Goal: Information Seeking & Learning: Learn about a topic

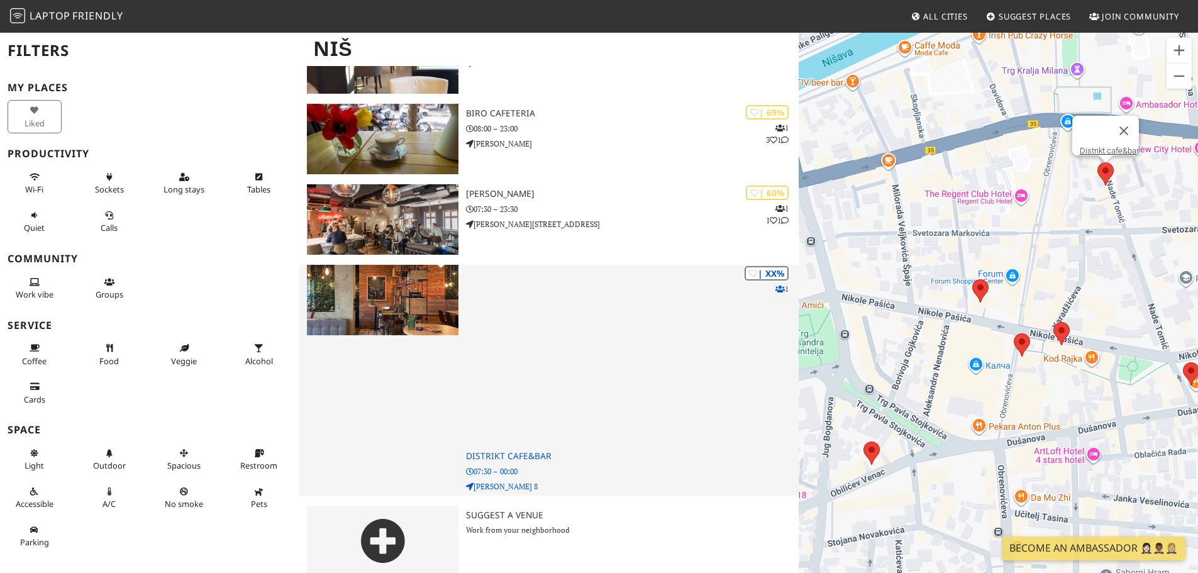
scroll to position [718, 0]
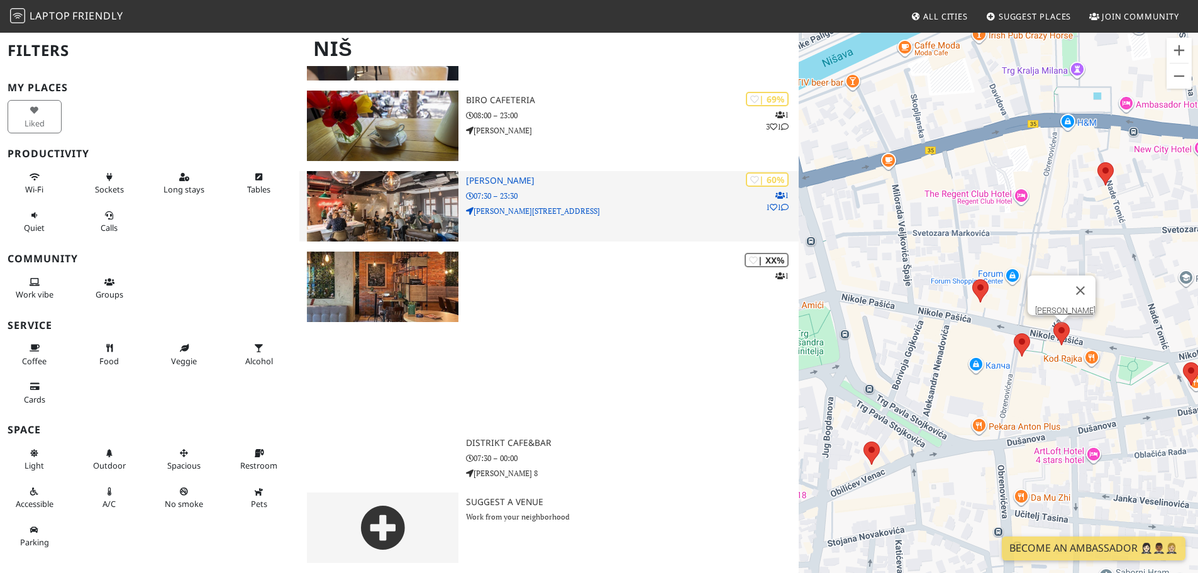
click at [513, 184] on h3 "Kafeterija Niš" at bounding box center [632, 180] width 333 height 11
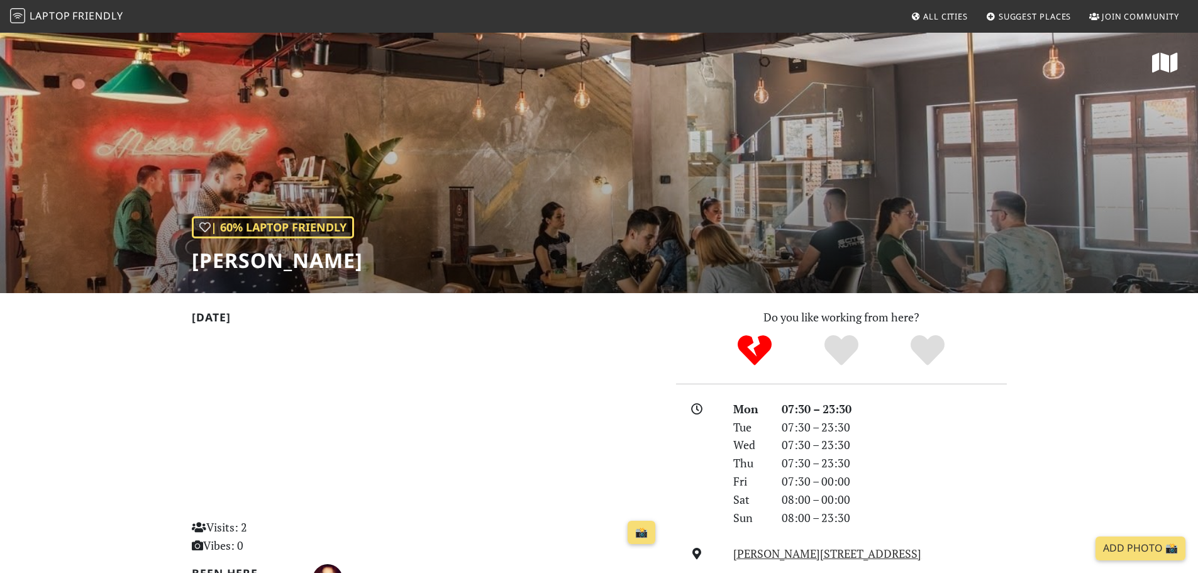
click at [713, 157] on div "| 60% Laptop Friendly [PERSON_NAME]" at bounding box center [599, 162] width 1198 height 262
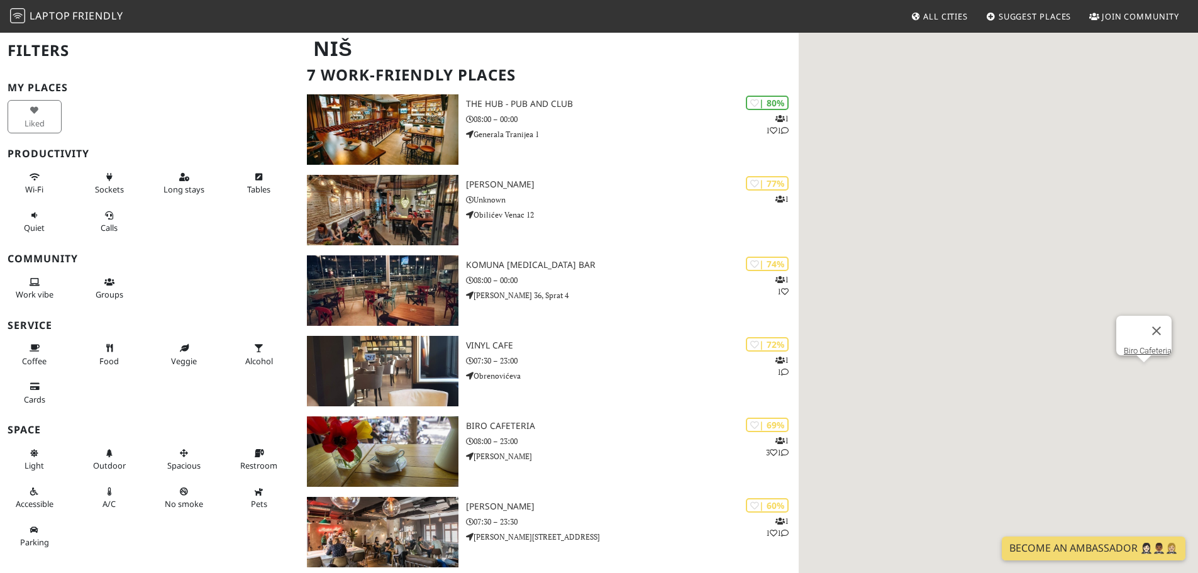
scroll to position [75, 0]
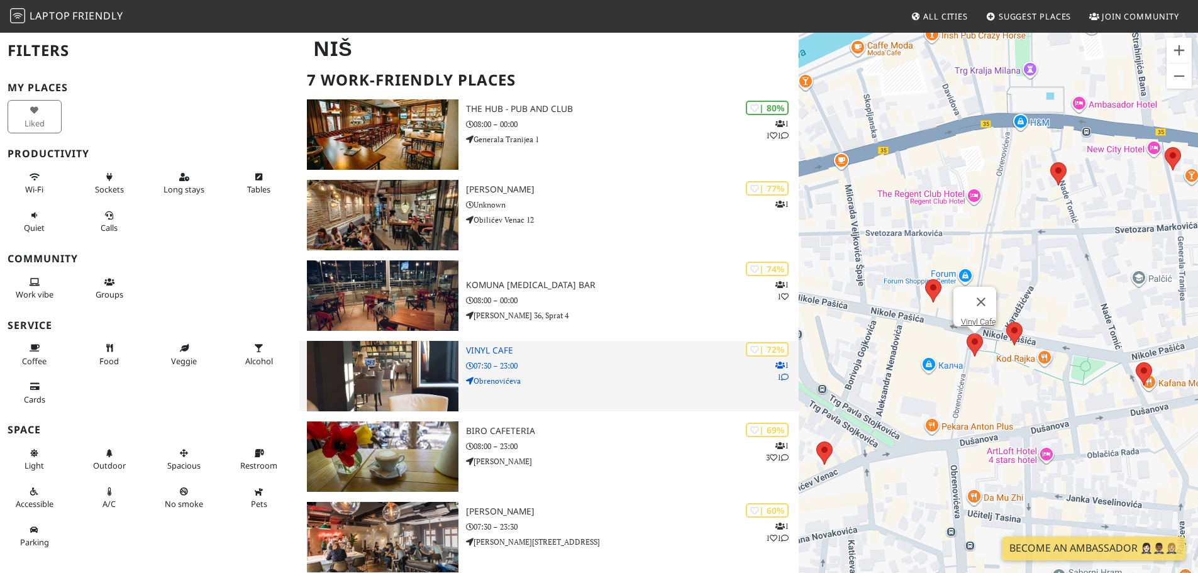
click at [528, 357] on div "| 72% 1 1 Vinyl Cafe 07:30 – 23:00 Obrenovićeva" at bounding box center [632, 376] width 333 height 70
